Goal: Browse casually: Explore the website without a specific task or goal

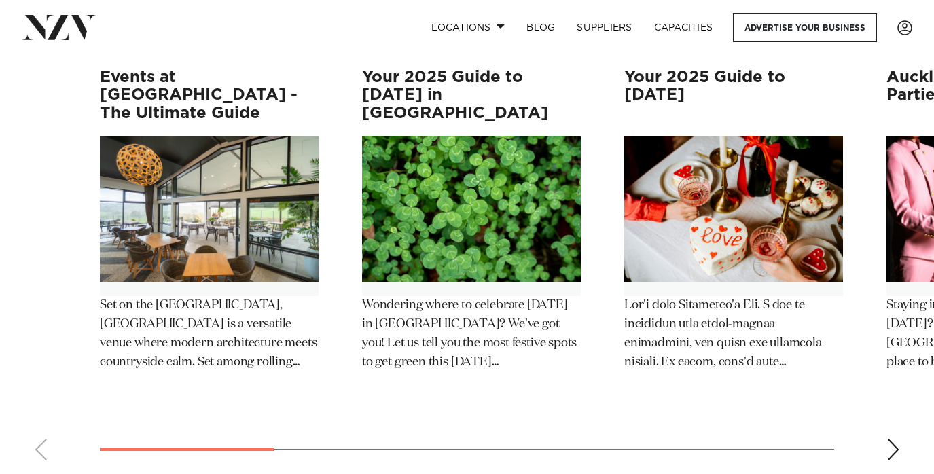
scroll to position [7120, 0]
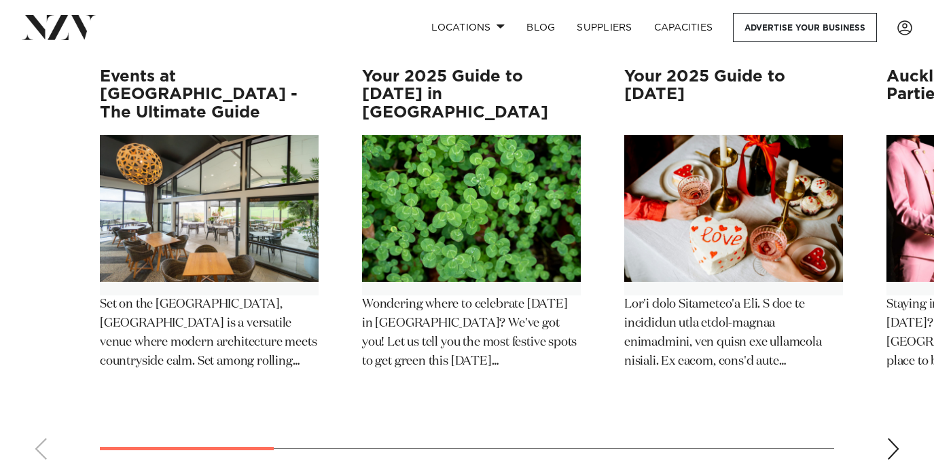
click at [896, 438] on div "Next slide" at bounding box center [893, 449] width 14 height 22
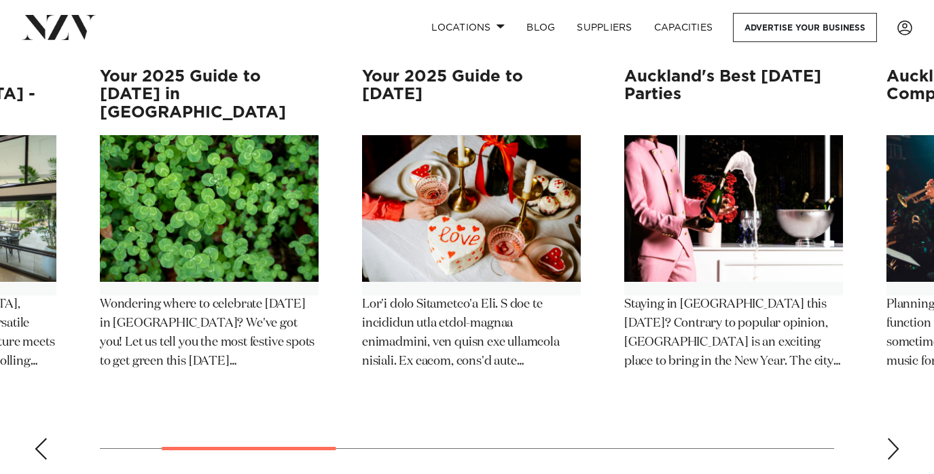
click at [896, 438] on div "Next slide" at bounding box center [893, 449] width 14 height 22
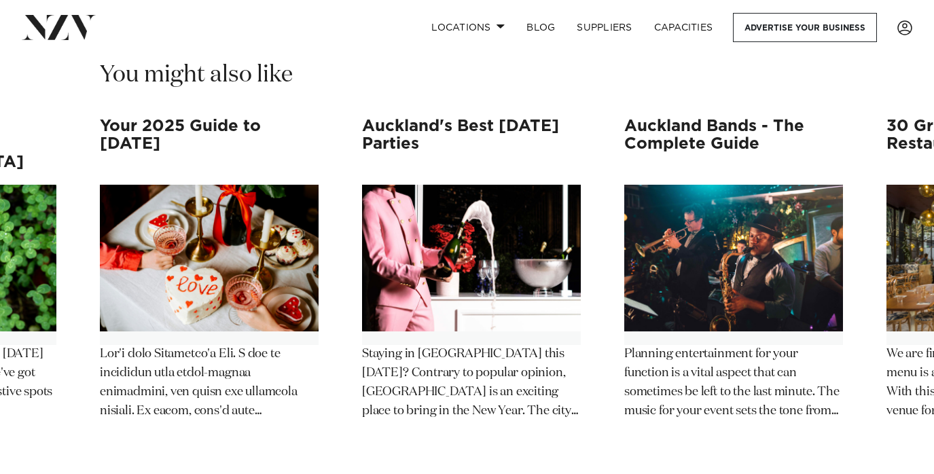
scroll to position [7066, 0]
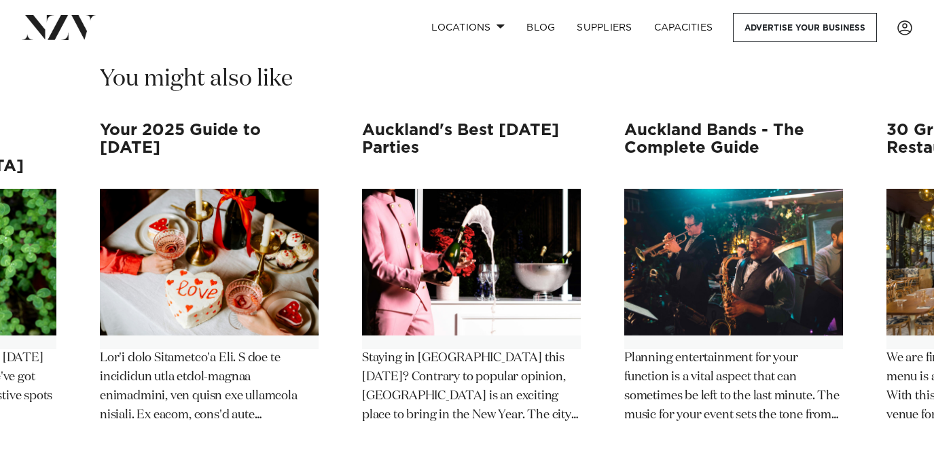
click at [892, 420] on swiper-container "Events at [GEOGRAPHIC_DATA] - The Ultimate Guide Set on the [GEOGRAPHIC_DATA], …" at bounding box center [467, 323] width 934 height 403
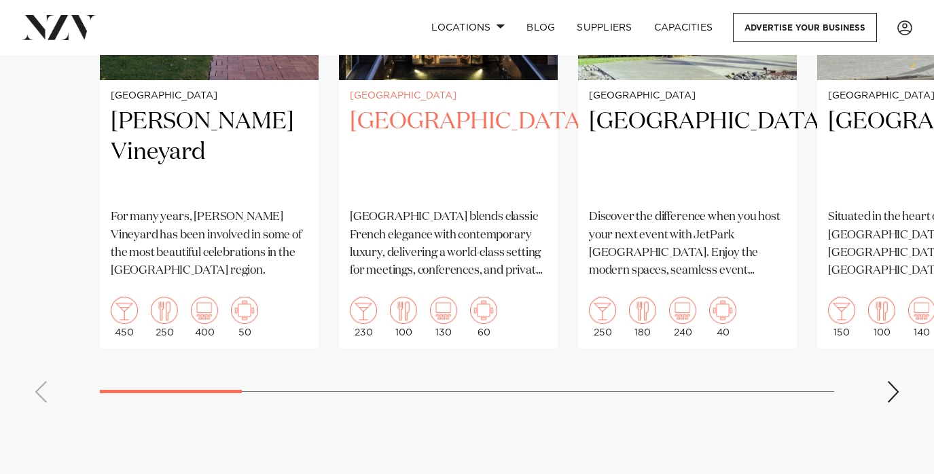
scroll to position [1133, 0]
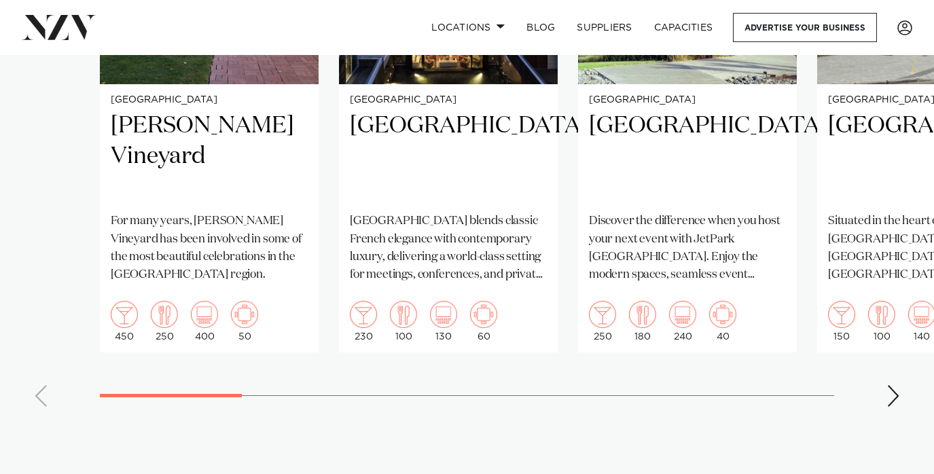
click at [889, 385] on div "Next slide" at bounding box center [893, 396] width 14 height 22
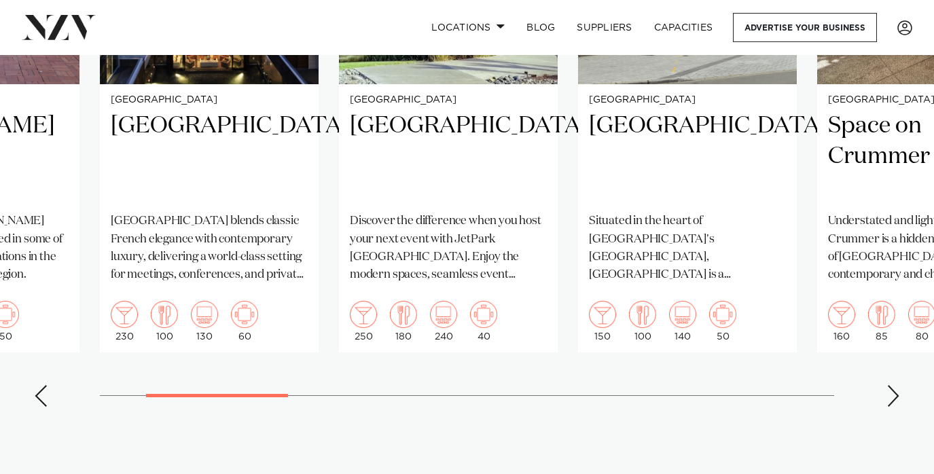
click at [889, 385] on div "Next slide" at bounding box center [893, 396] width 14 height 22
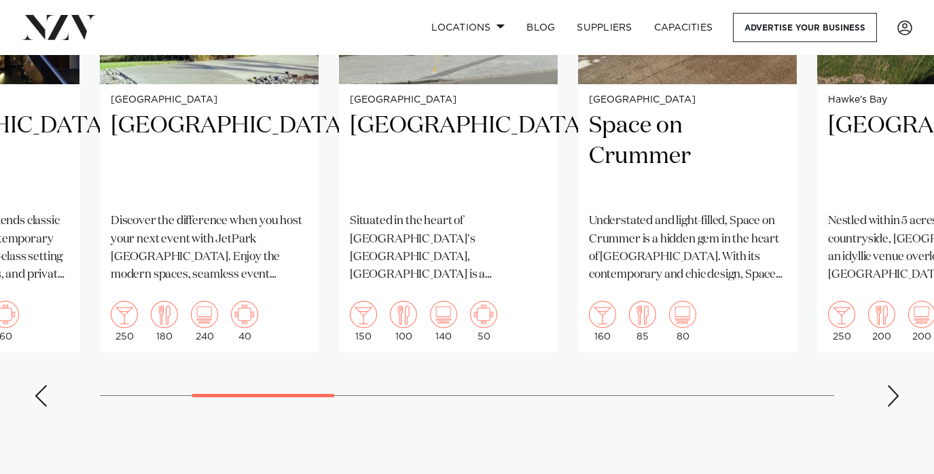
click at [889, 385] on div "Next slide" at bounding box center [893, 396] width 14 height 22
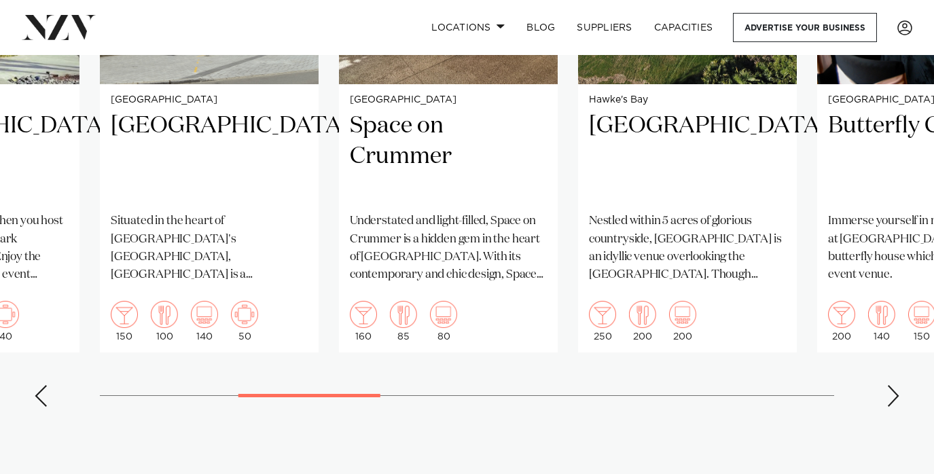
click at [889, 385] on div "Next slide" at bounding box center [893, 396] width 14 height 22
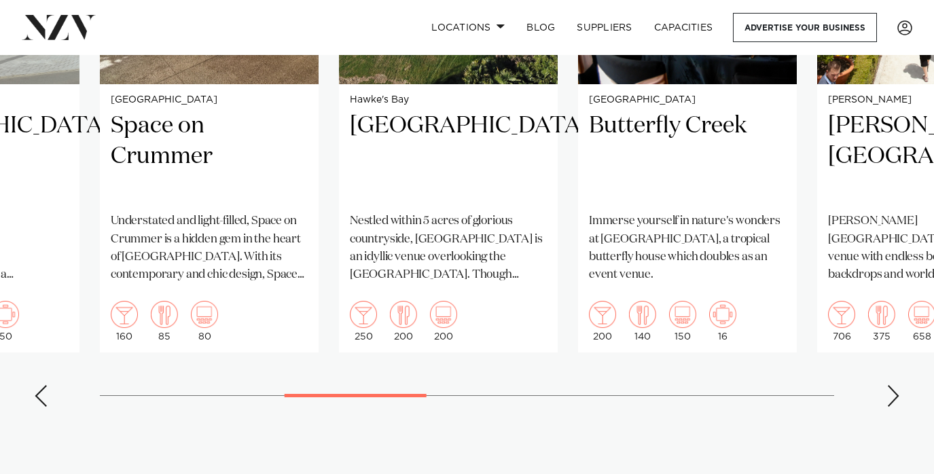
click at [889, 385] on div "Next slide" at bounding box center [893, 396] width 14 height 22
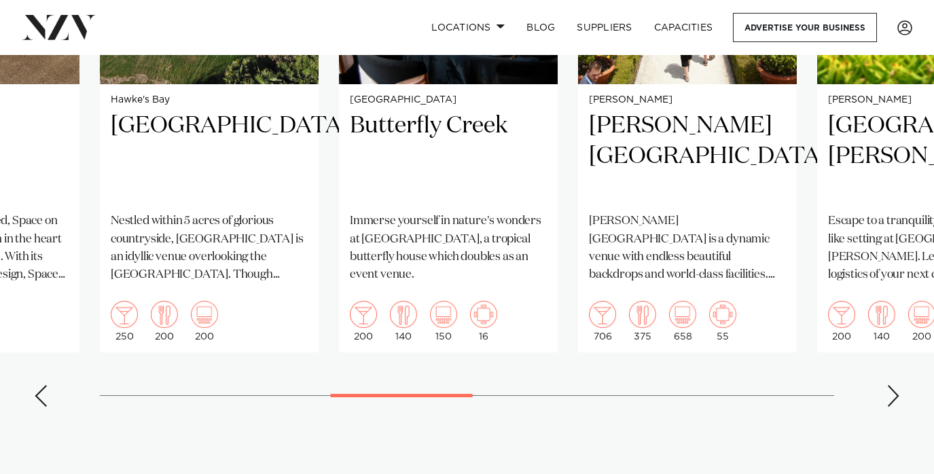
click at [889, 385] on div "Next slide" at bounding box center [893, 396] width 14 height 22
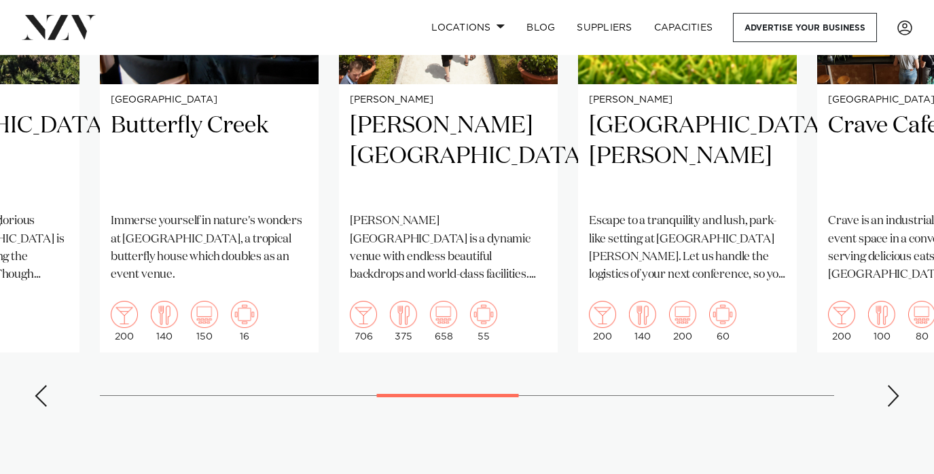
click at [889, 385] on div "Next slide" at bounding box center [893, 396] width 14 height 22
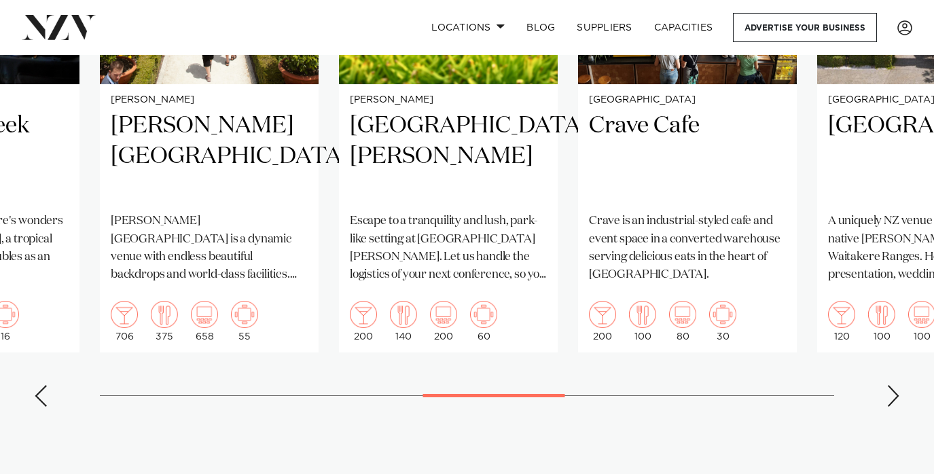
click at [889, 385] on div "Next slide" at bounding box center [893, 396] width 14 height 22
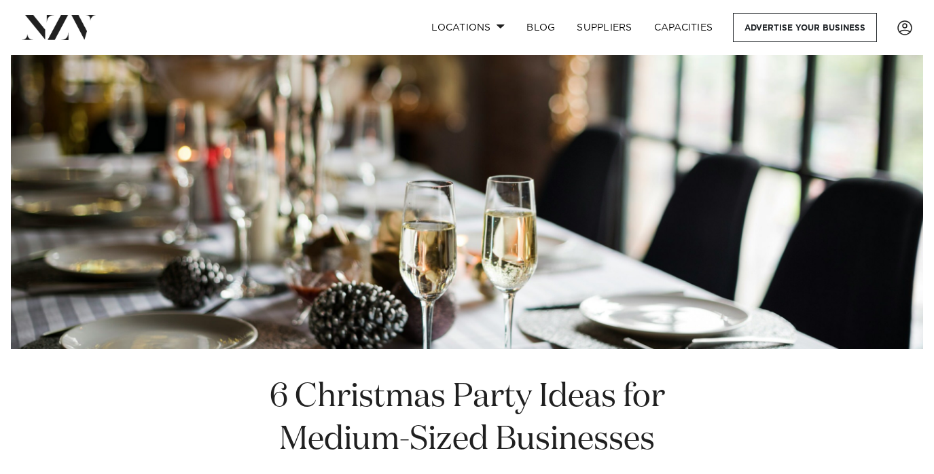
scroll to position [0, 0]
